Goal: Check status: Check status

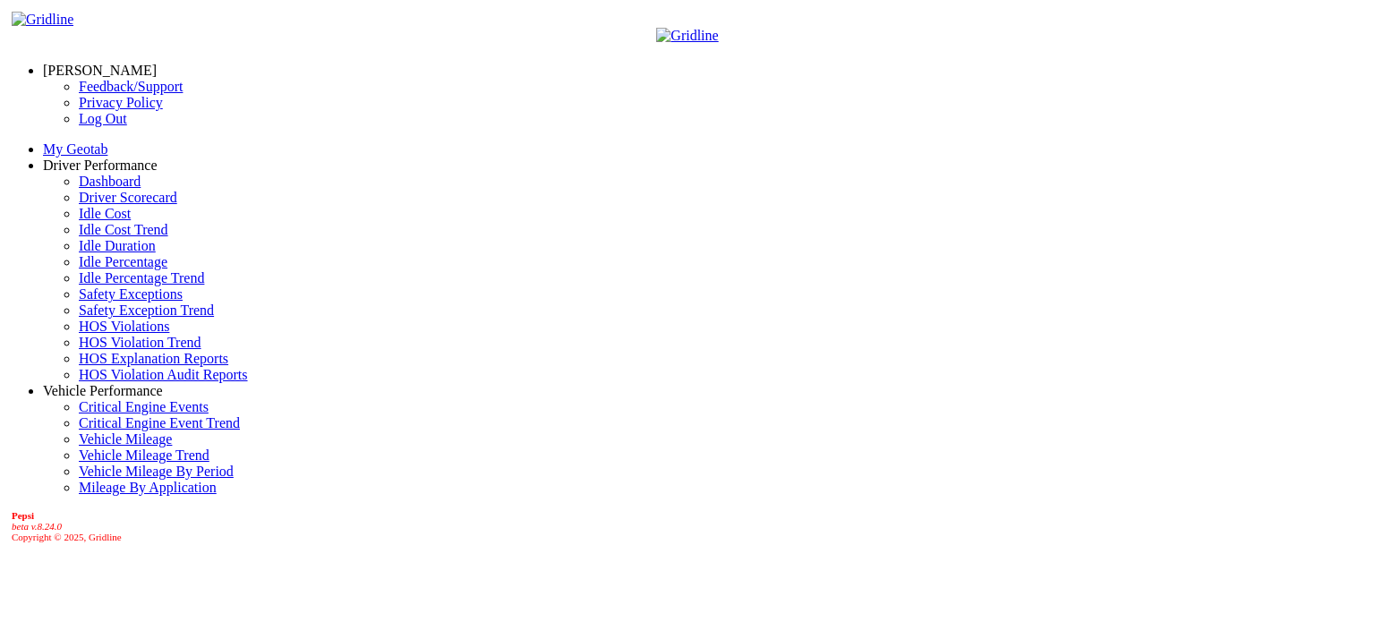
click at [125, 366] on link "HOS Explanation Reports" at bounding box center [154, 358] width 150 height 15
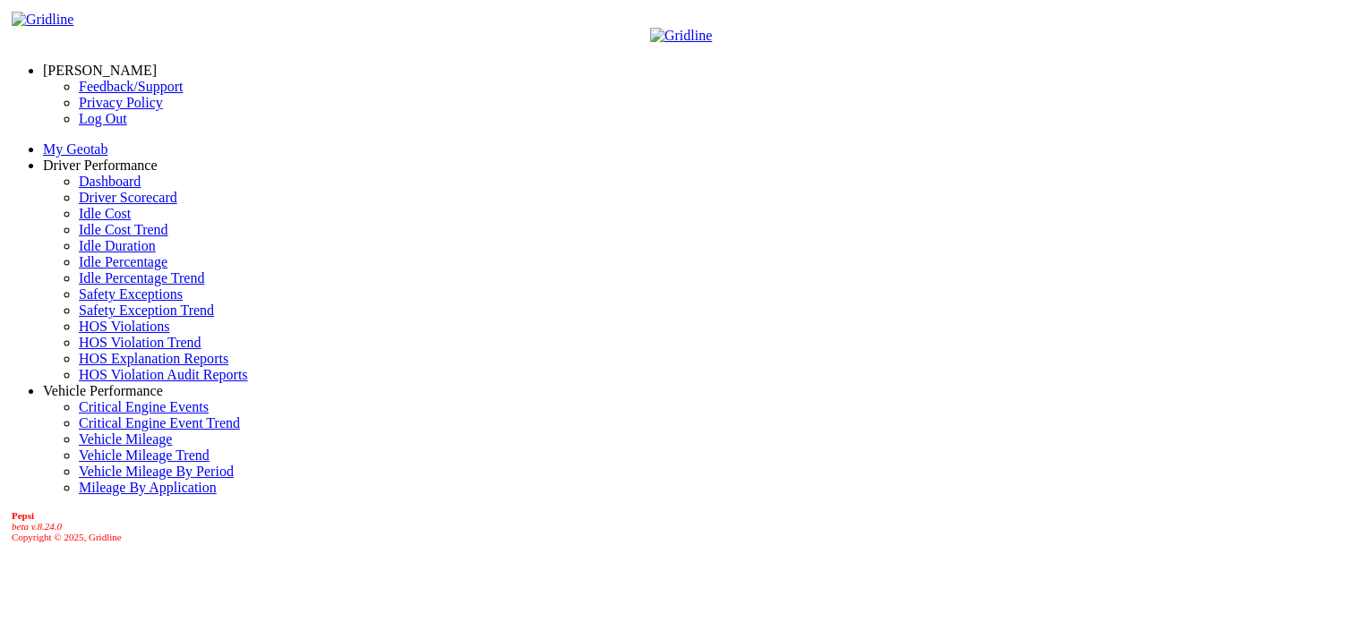
select select "**********"
type input "**********"
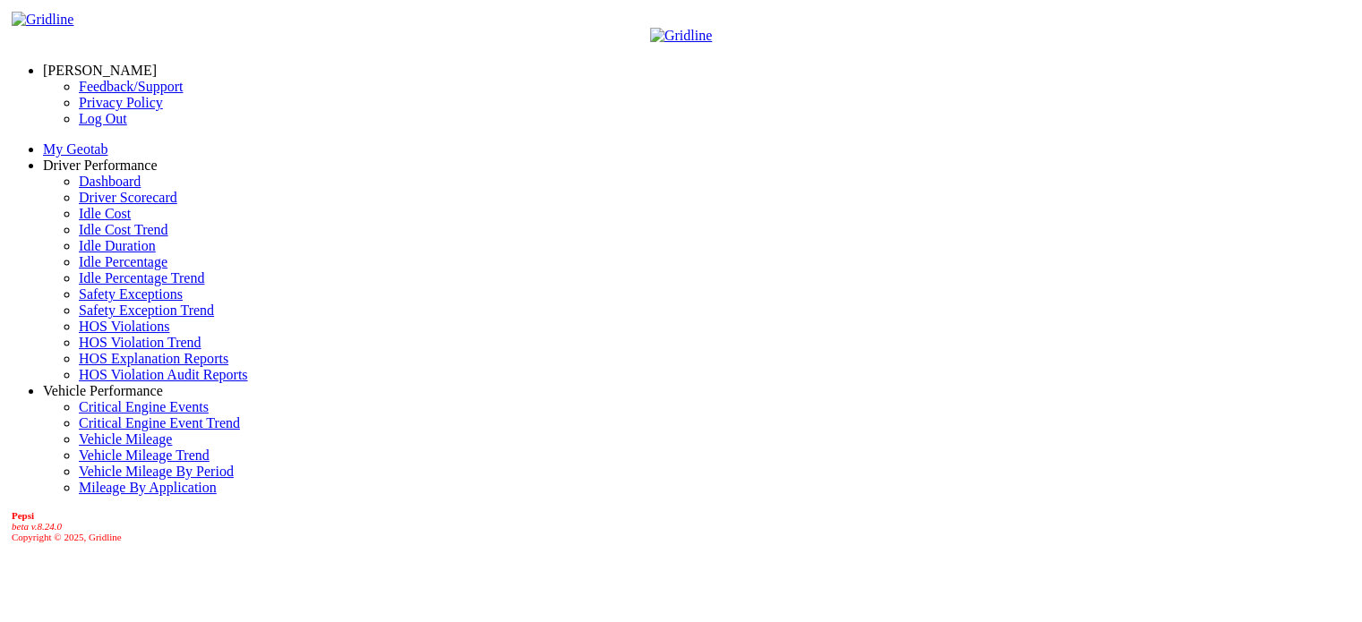
type input "*********"
